Goal: Transaction & Acquisition: Purchase product/service

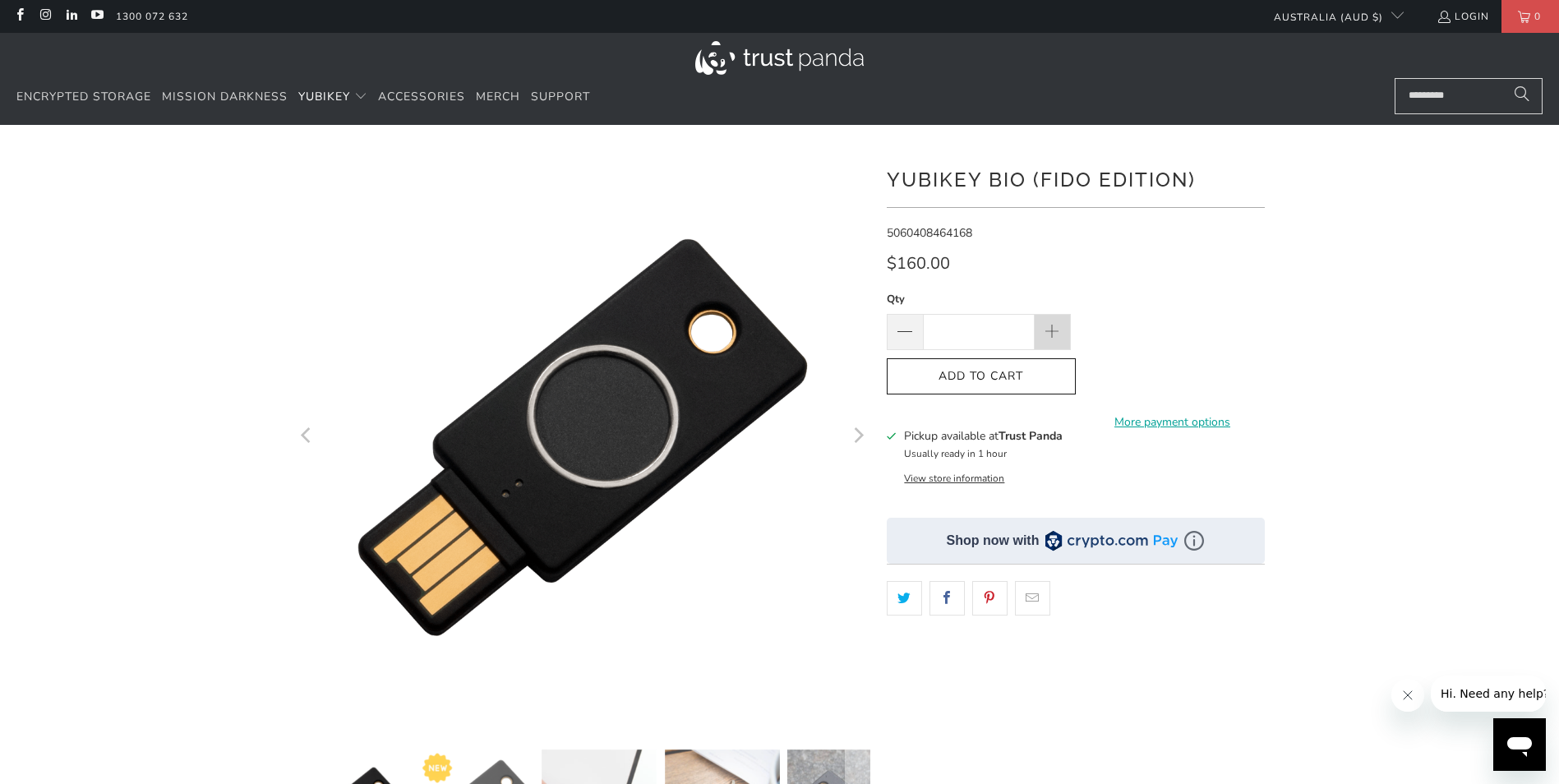
click at [1058, 325] on span at bounding box center [1051, 332] width 18 height 18
type input "*"
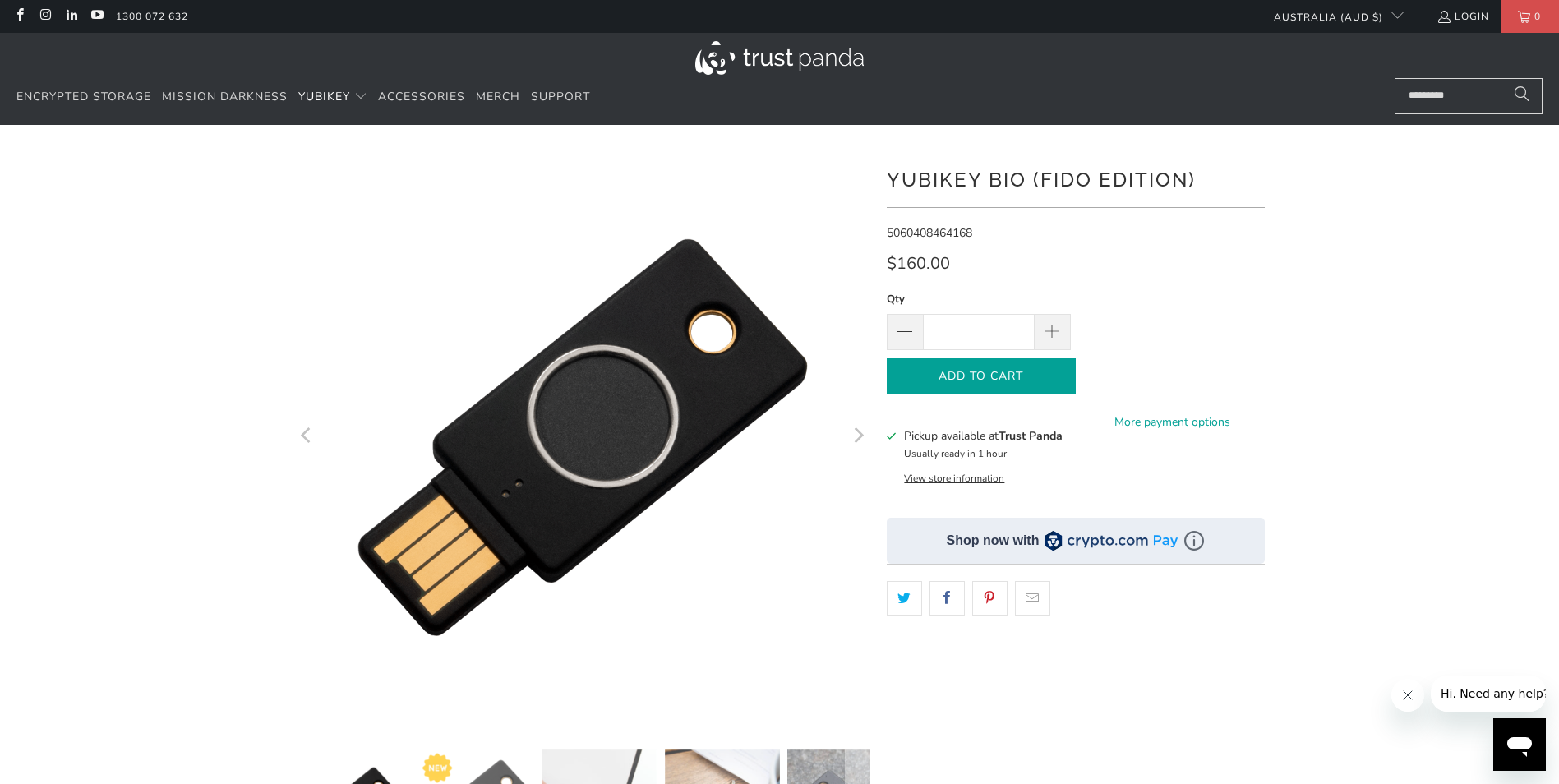
click at [1007, 376] on span "Add to Cart" at bounding box center [981, 377] width 155 height 14
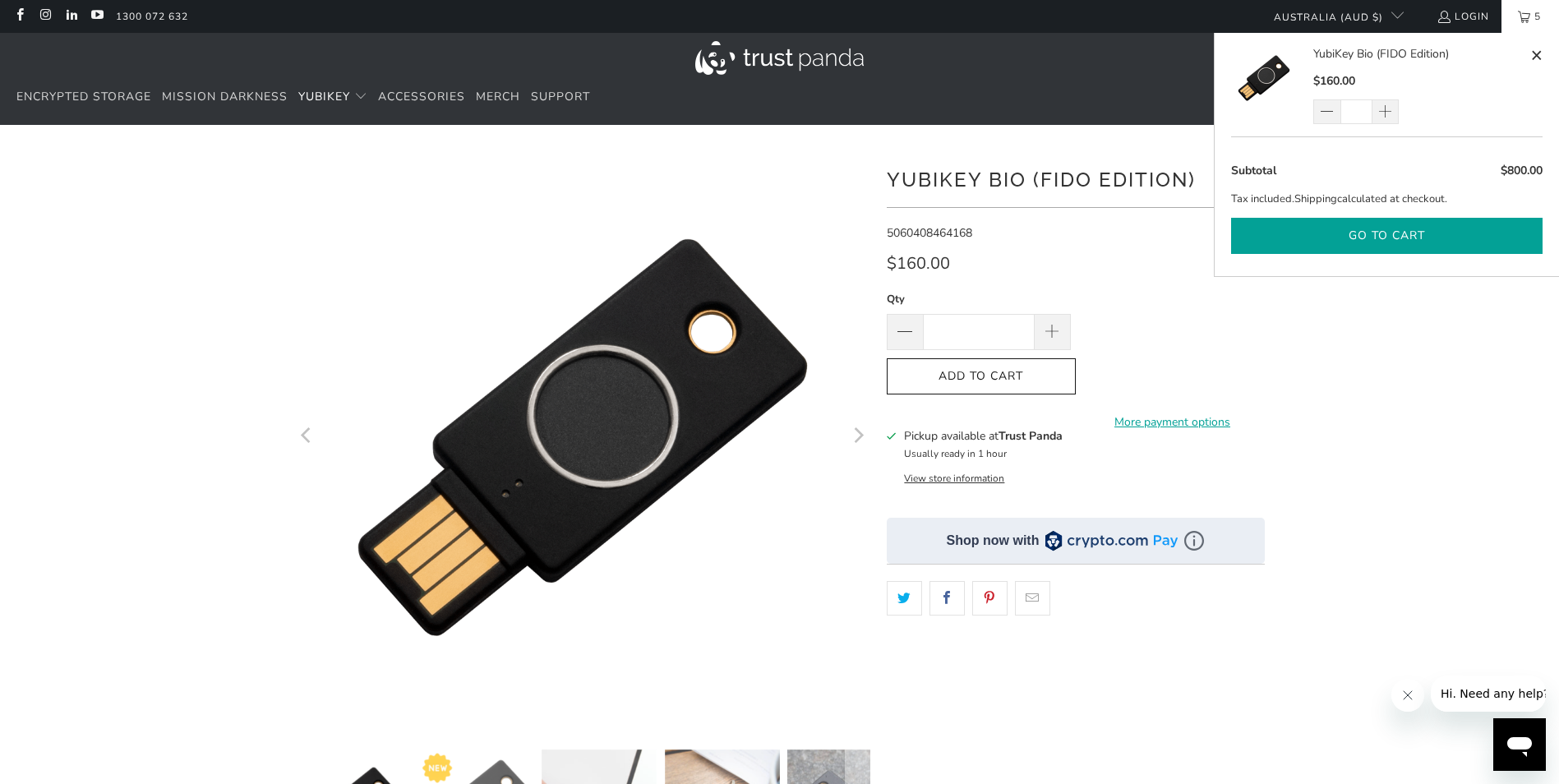
click at [1389, 232] on button "Go to cart" at bounding box center [1387, 236] width 311 height 37
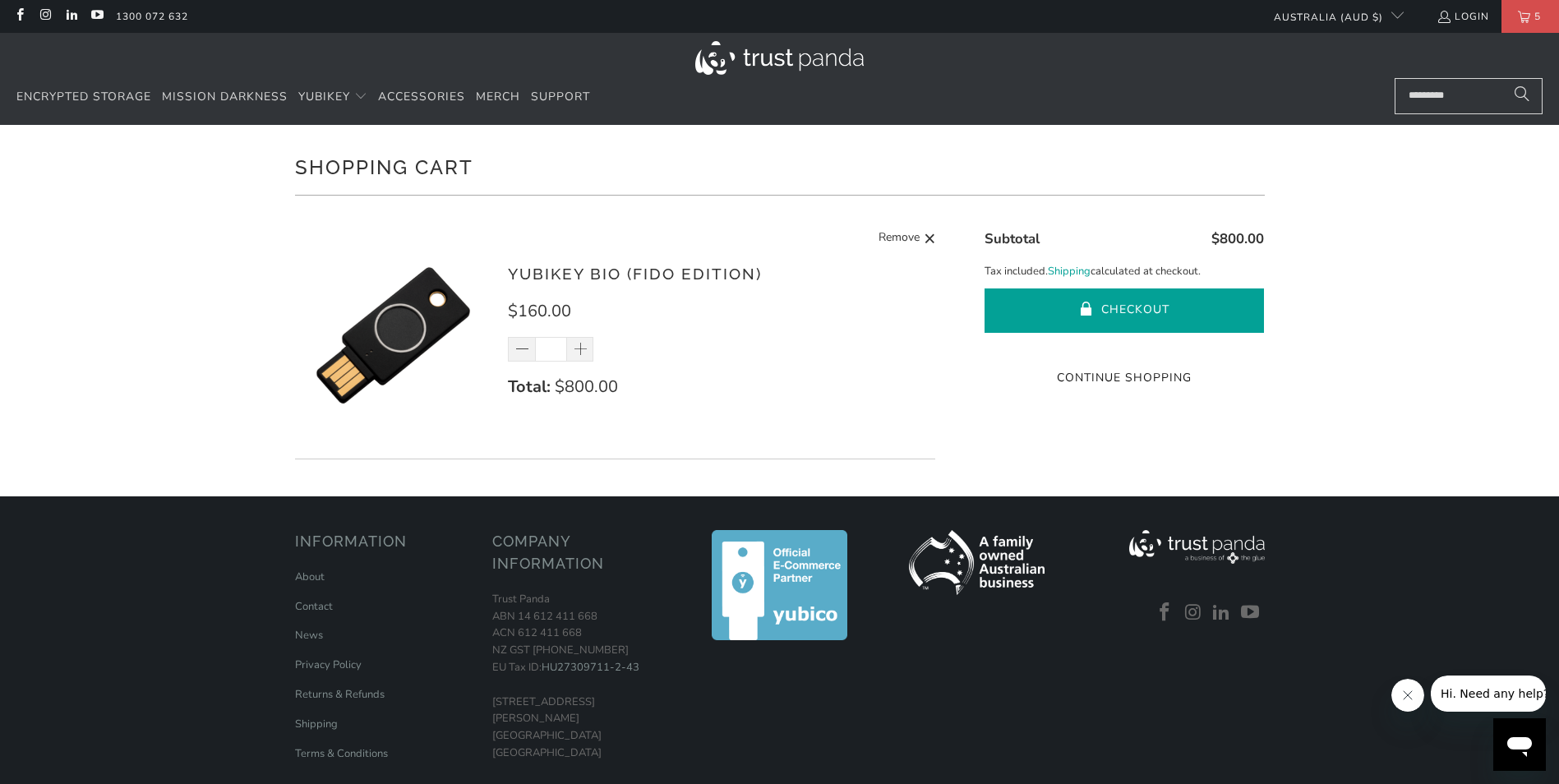
click at [1153, 308] on button "Checkout" at bounding box center [1124, 310] width 279 height 44
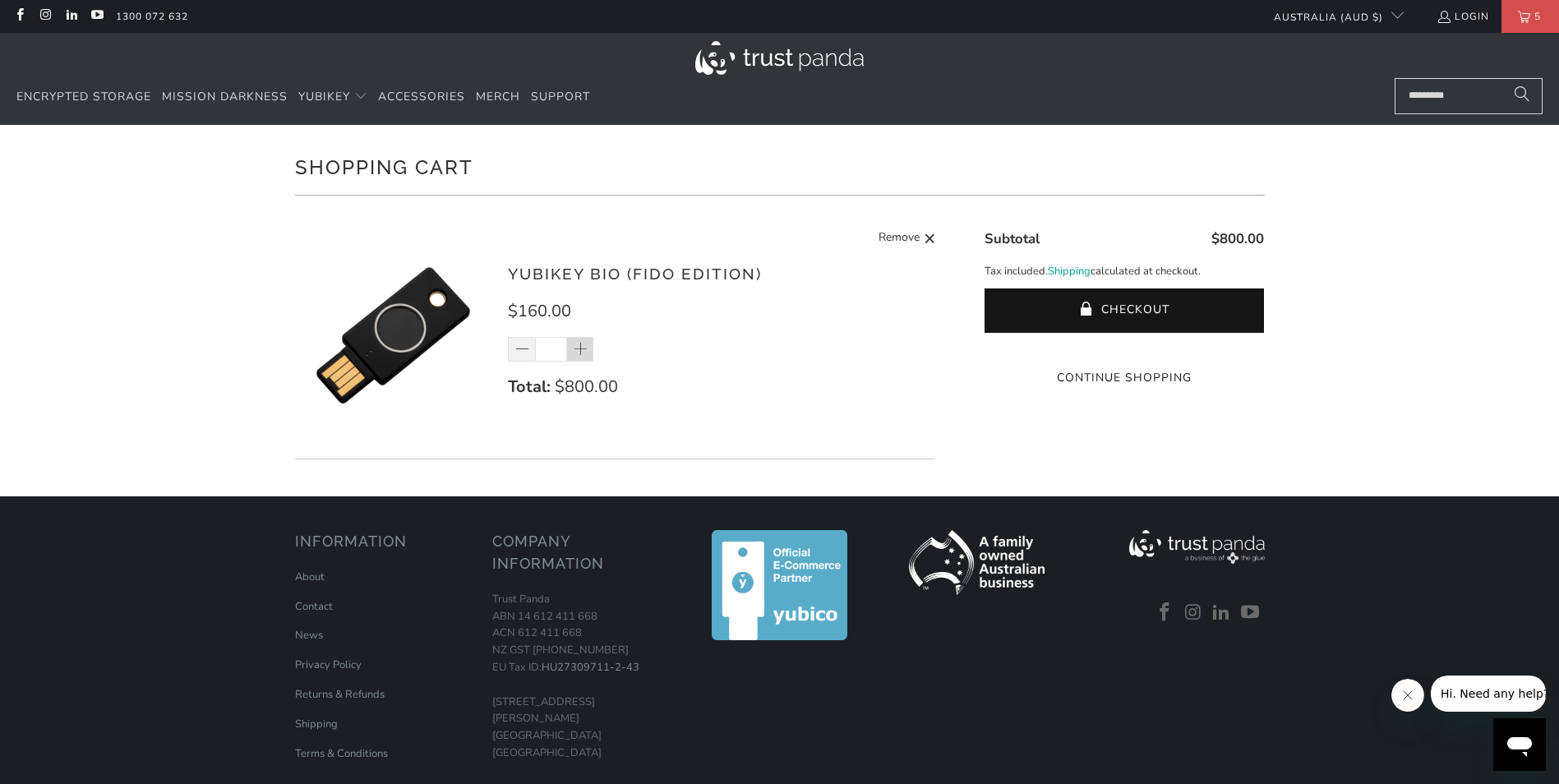
click at [585, 348] on span at bounding box center [581, 350] width 17 height 17
type input "*"
click at [585, 348] on div "*" at bounding box center [561, 349] width 107 height 25
click at [580, 350] on div "*" at bounding box center [561, 349] width 107 height 25
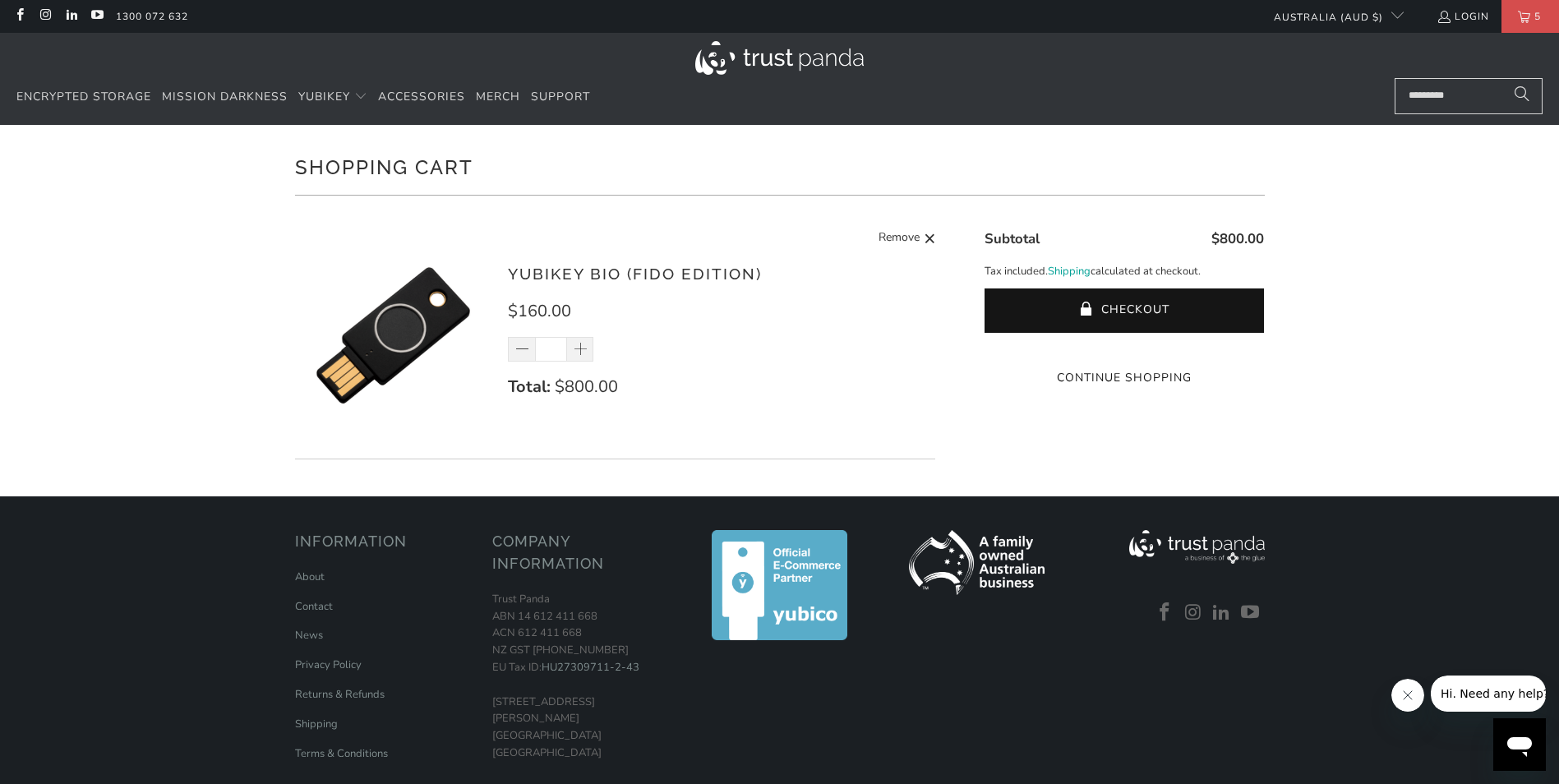
click at [576, 351] on div "*" at bounding box center [561, 349] width 107 height 25
click at [557, 347] on input "*" at bounding box center [551, 349] width 32 height 25
click at [560, 347] on input "*" at bounding box center [551, 349] width 32 height 25
drag, startPoint x: 560, startPoint y: 347, endPoint x: 535, endPoint y: 355, distance: 26.2
click at [535, 355] on input "*" at bounding box center [551, 349] width 32 height 25
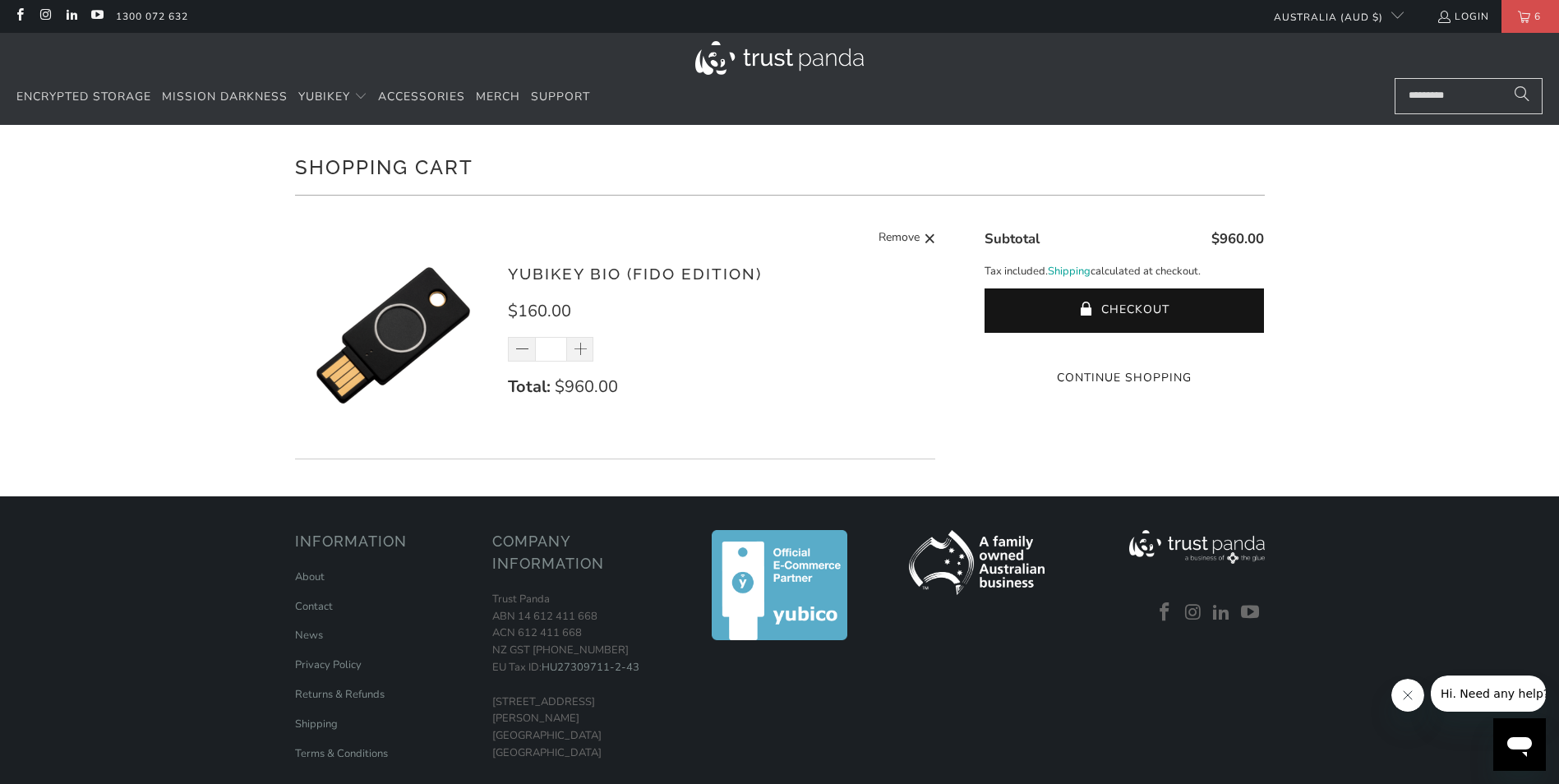
click at [561, 346] on input "*" at bounding box center [551, 349] width 32 height 25
click at [583, 348] on span at bounding box center [581, 350] width 17 height 17
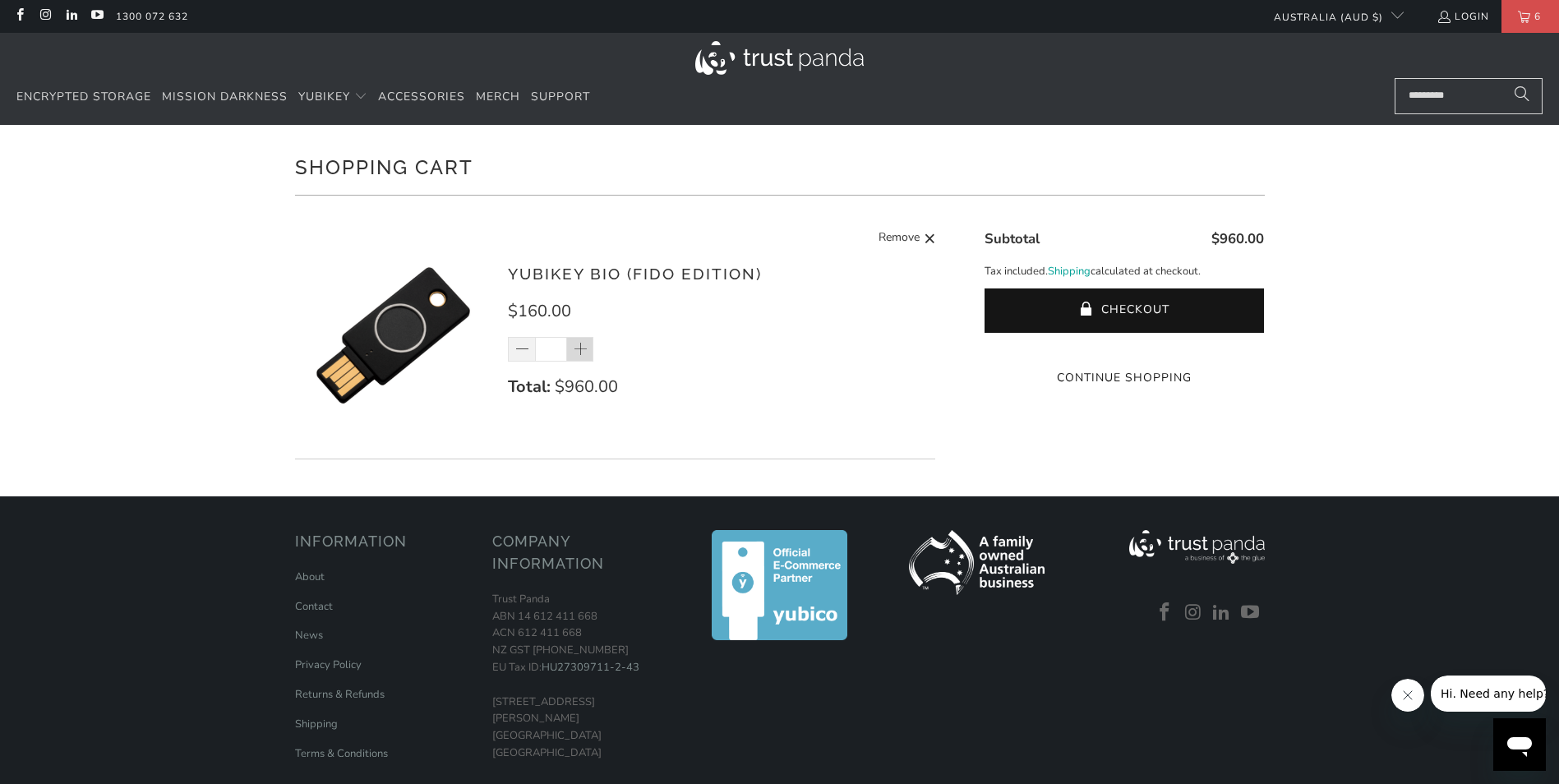
type input "*"
click at [583, 348] on div "*" at bounding box center [561, 349] width 107 height 25
click at [582, 353] on span at bounding box center [581, 350] width 17 height 17
type input "*"
click at [582, 351] on span at bounding box center [581, 350] width 17 height 17
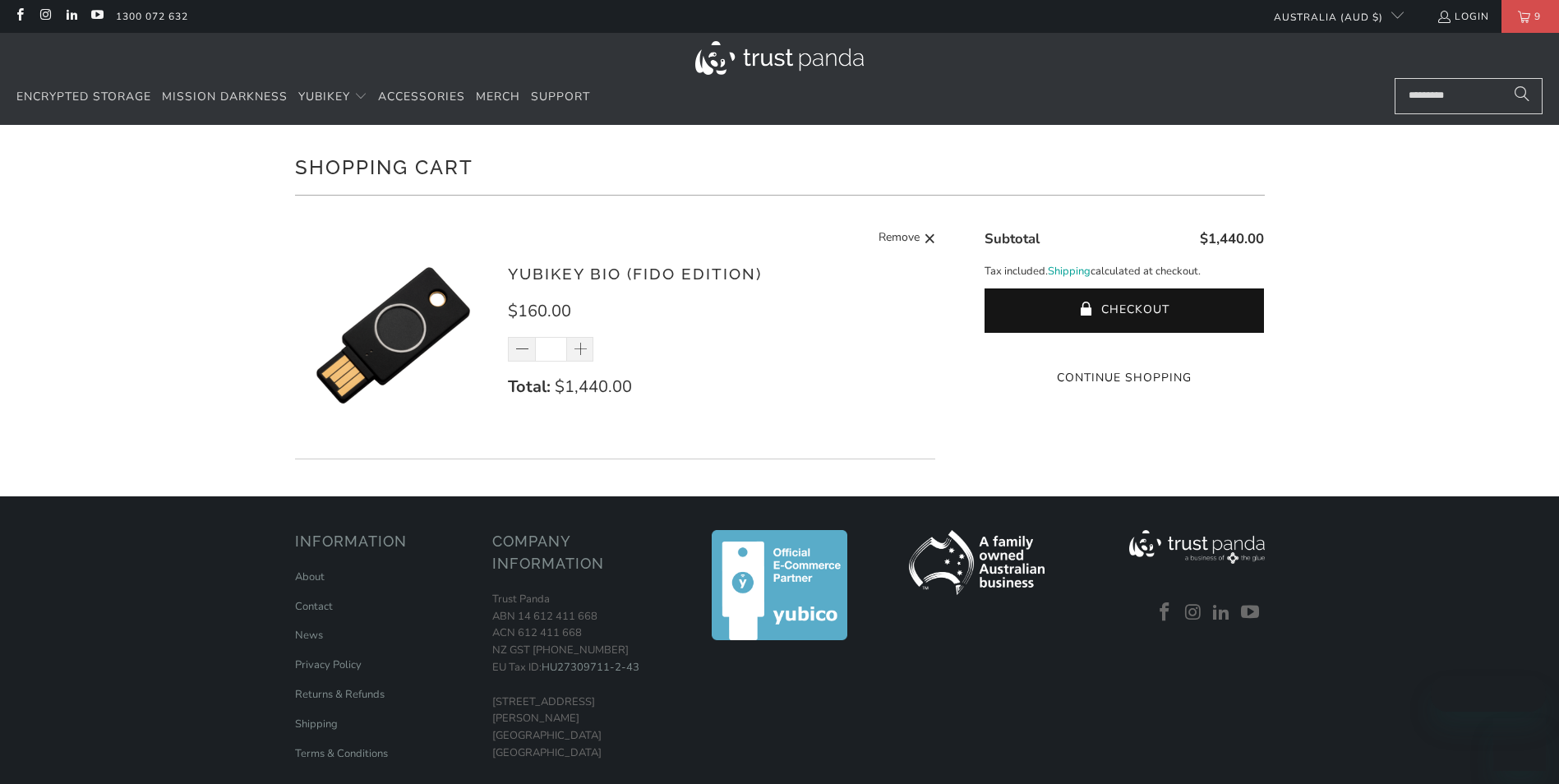
type input "**"
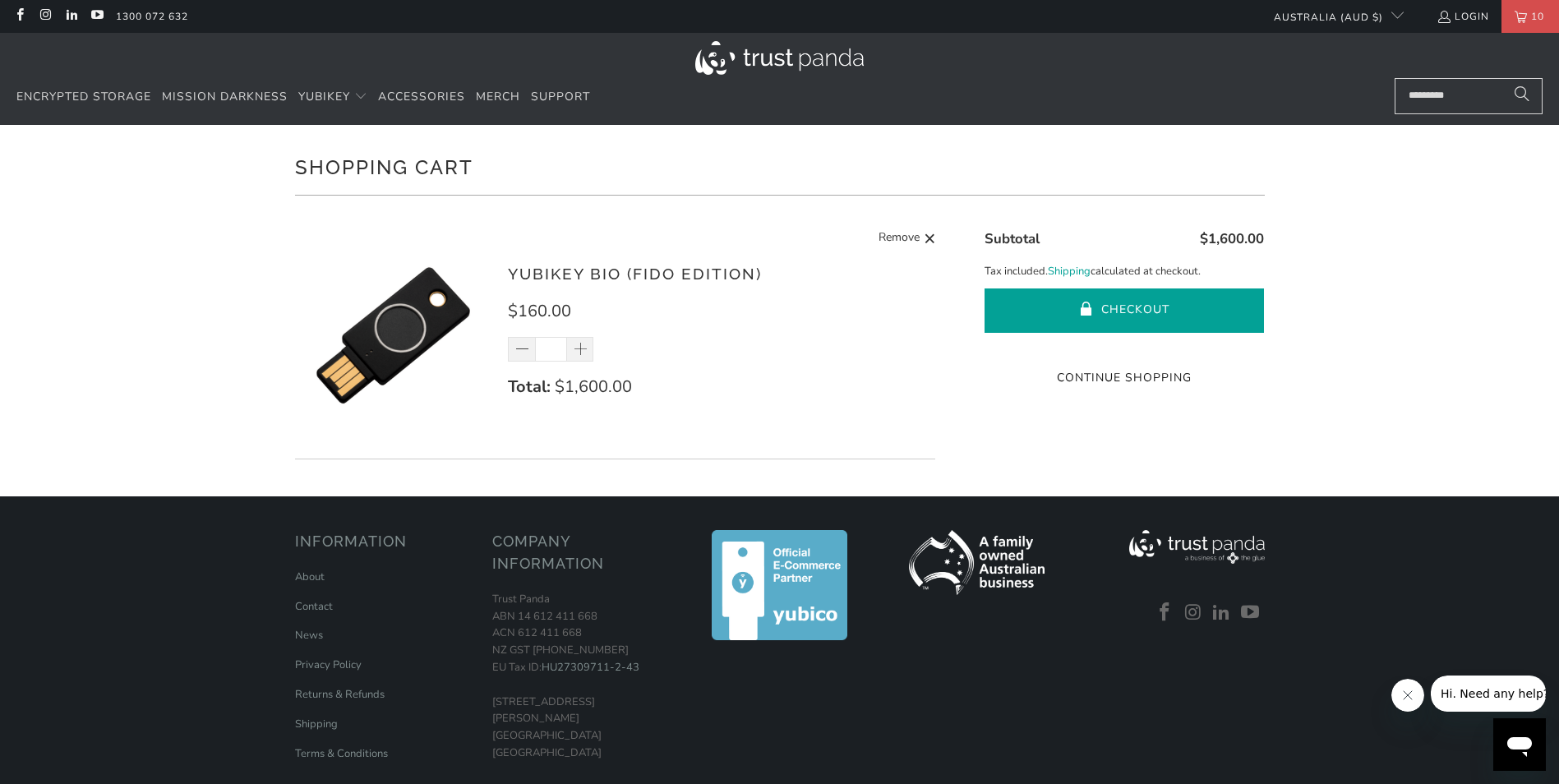
click at [1158, 307] on button "Checkout" at bounding box center [1124, 310] width 279 height 44
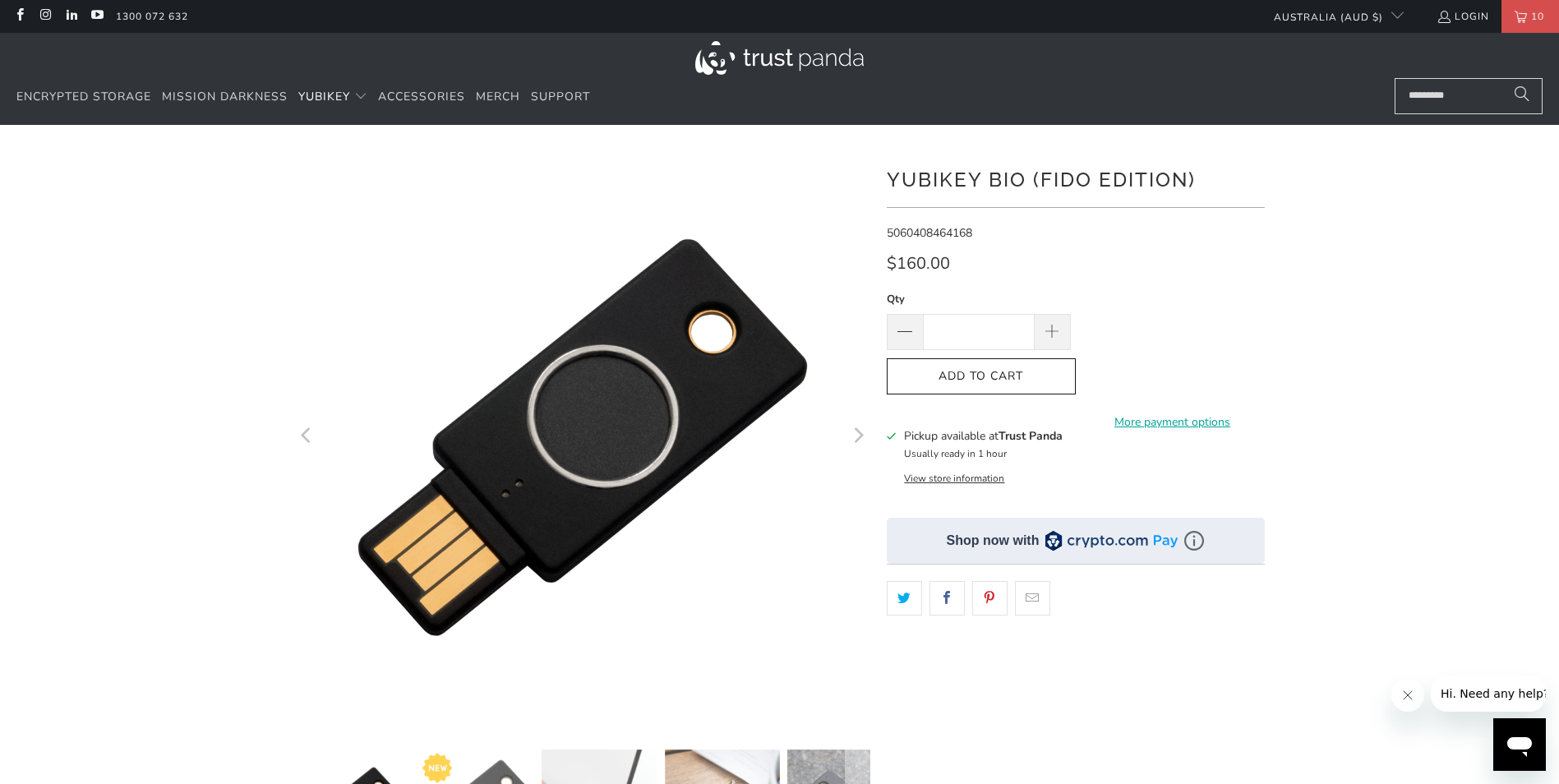
drag, startPoint x: 996, startPoint y: 331, endPoint x: 959, endPoint y: 331, distance: 37.0
click at [959, 331] on input "*" at bounding box center [979, 331] width 111 height 36
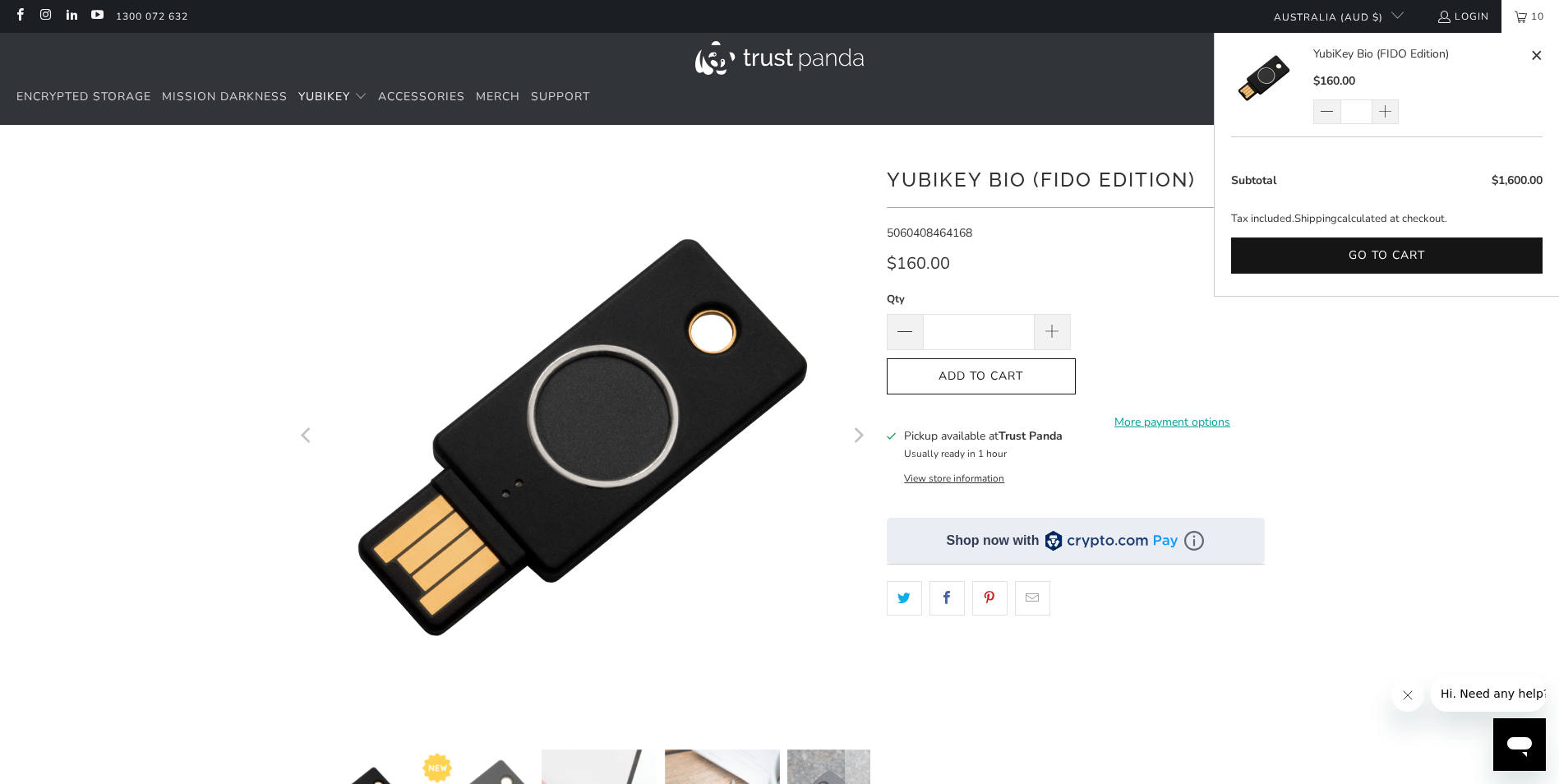
click at [1537, 14] on span "10" at bounding box center [1538, 16] width 21 height 33
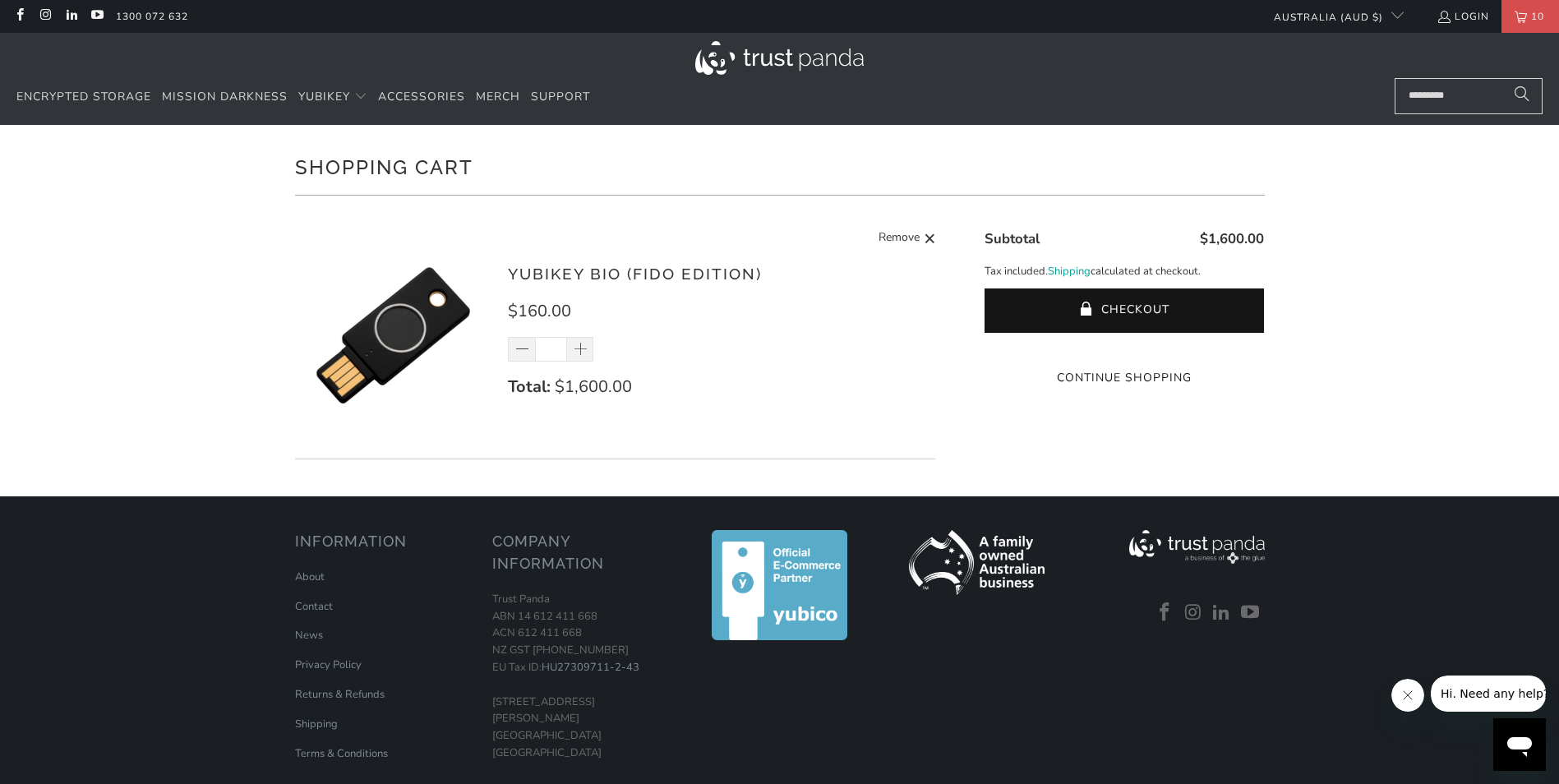
drag, startPoint x: 562, startPoint y: 344, endPoint x: 351, endPoint y: 323, distance: 212.0
click at [351, 323] on div "YubiKey Bio (FIDO Edition) $160.00 ** Total: $1,600.00 Remove" at bounding box center [615, 339] width 641 height 239
type input "*"
click at [822, 286] on div "YubiKey Bio (FIDO Edition) $160.00 * Total: $1,600.00 Remove" at bounding box center [713, 339] width 411 height 155
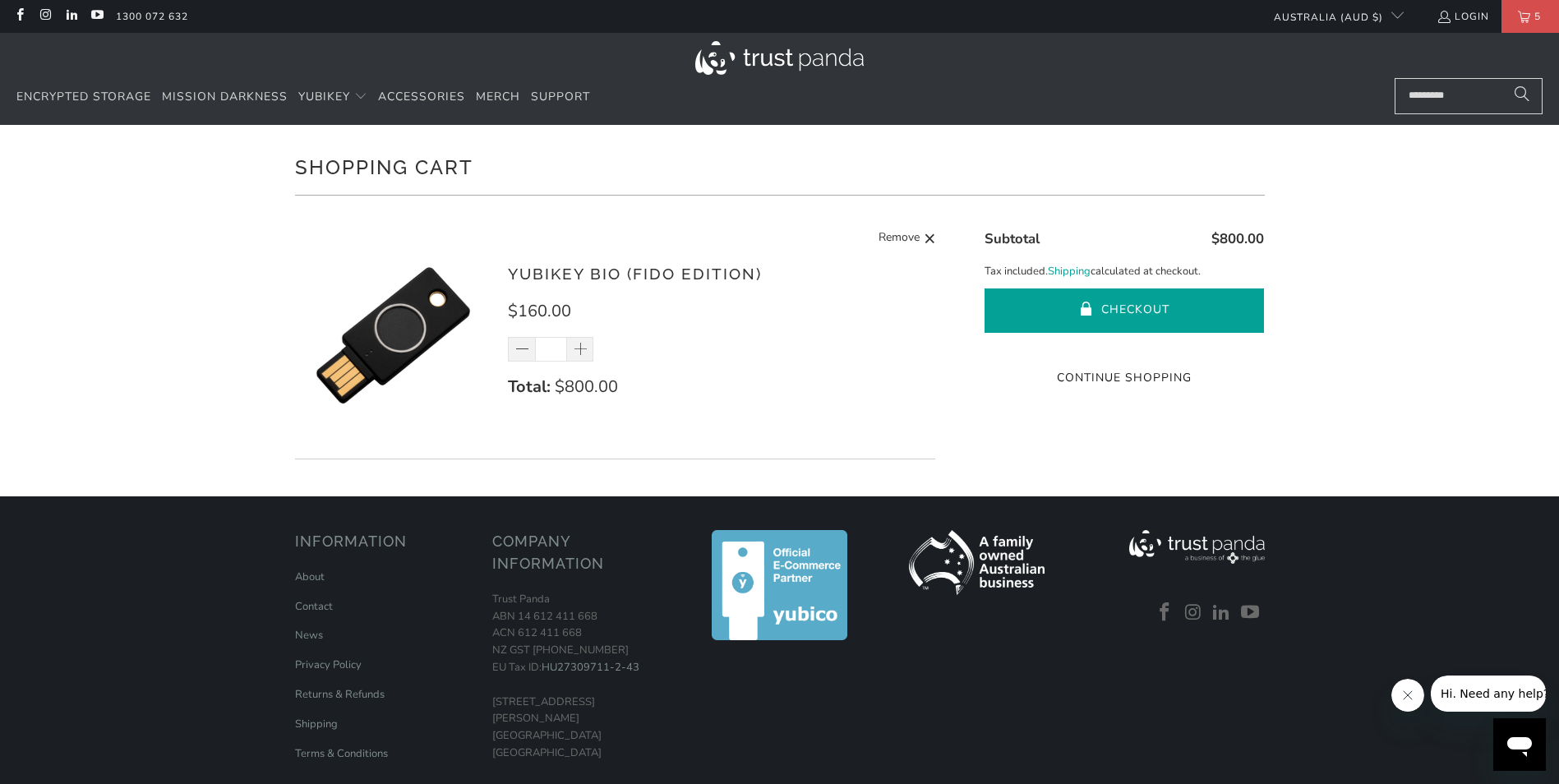
click at [1149, 310] on button "Checkout" at bounding box center [1124, 310] width 279 height 44
